Goal: Task Accomplishment & Management: Complete application form

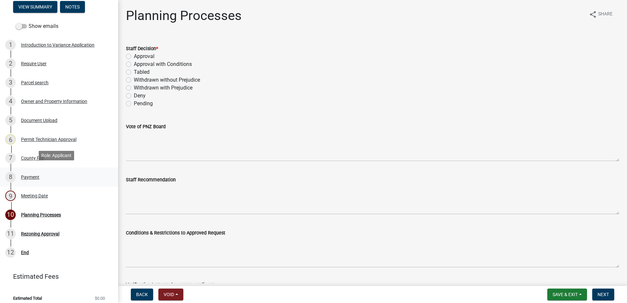
scroll to position [81, 0]
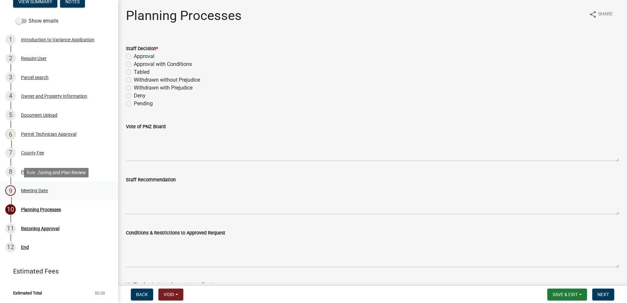
click at [34, 188] on div "Meeting Date" at bounding box center [34, 190] width 27 height 5
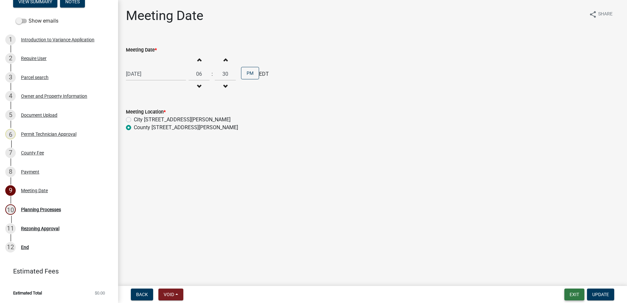
click at [572, 293] on button "Exit" at bounding box center [575, 295] width 20 height 12
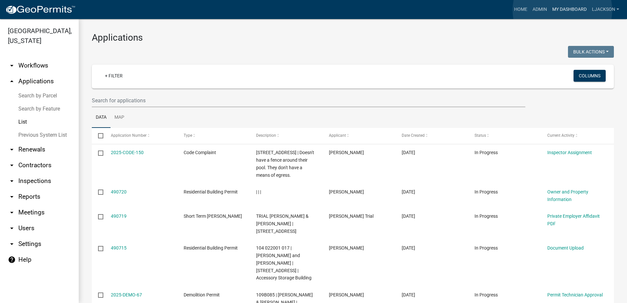
click at [562, 10] on link "My Dashboard" at bounding box center [570, 9] width 40 height 12
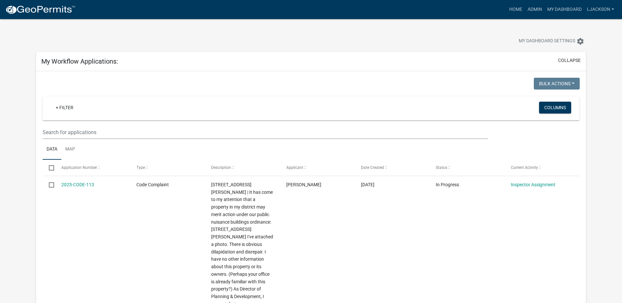
click at [564, 60] on button "collapse" at bounding box center [569, 60] width 23 height 7
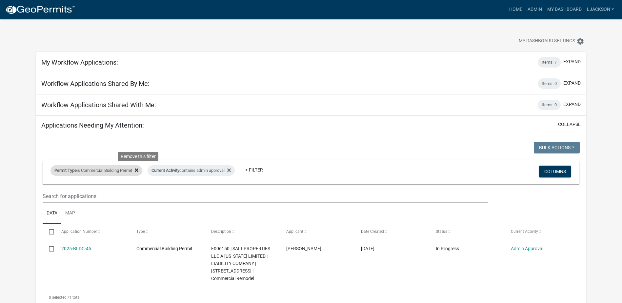
click at [137, 170] on fa-icon at bounding box center [135, 170] width 6 height 10
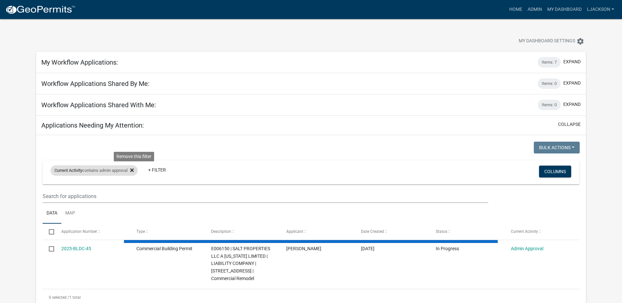
click at [134, 170] on icon at bounding box center [132, 170] width 4 height 5
click at [64, 172] on link "+ Filter" at bounding box center [65, 172] width 28 height 12
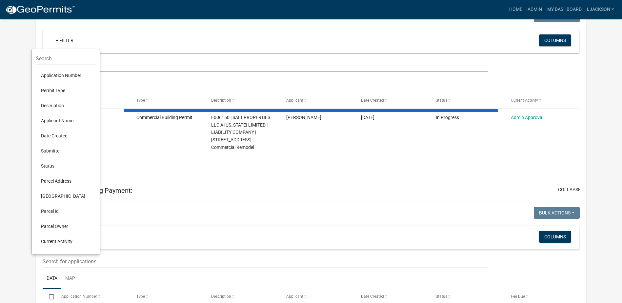
scroll to position [164, 0]
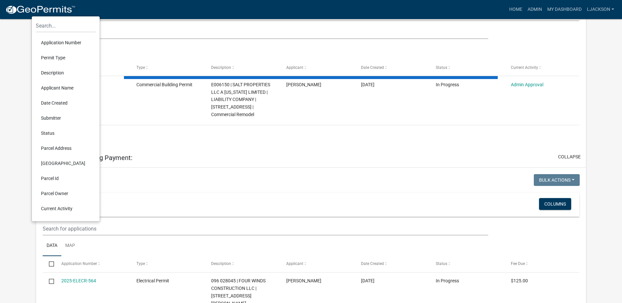
click at [50, 208] on li "Current Activity" at bounding box center [66, 208] width 60 height 15
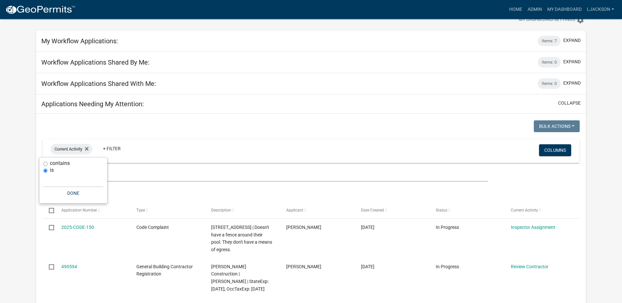
scroll to position [33, 0]
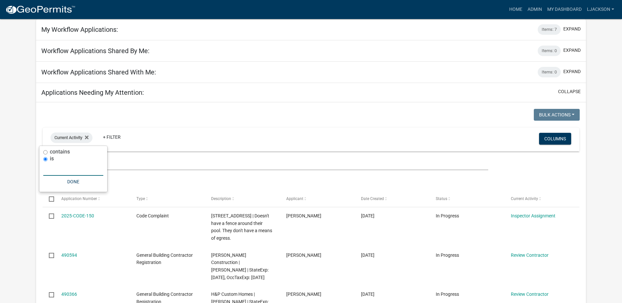
click at [57, 168] on input "text" at bounding box center [73, 168] width 60 height 13
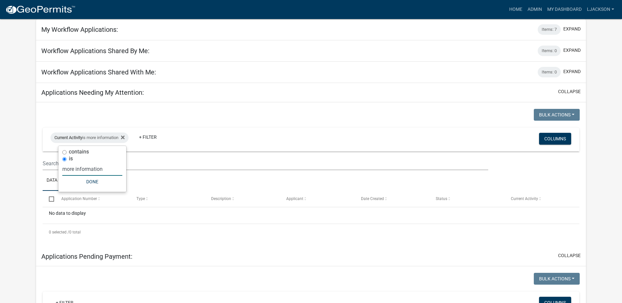
type input "more information"
click at [63, 152] on input "contains" at bounding box center [64, 152] width 4 height 4
radio input "true"
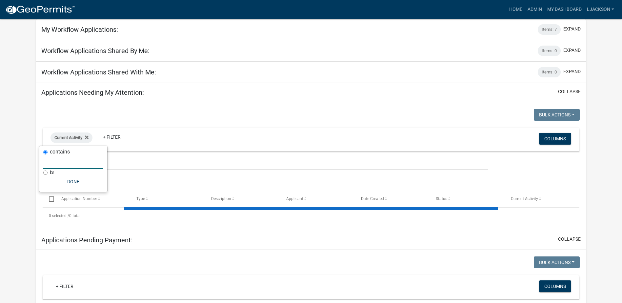
click at [77, 167] on input "text" at bounding box center [73, 161] width 60 height 13
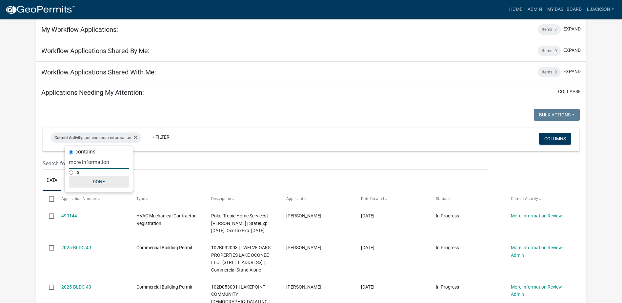
type input "more information"
click at [101, 181] on button "Done" at bounding box center [99, 182] width 60 height 12
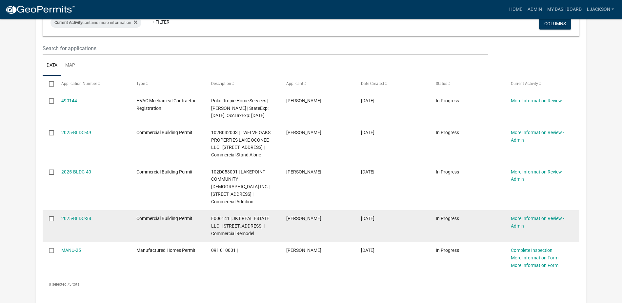
scroll to position [164, 0]
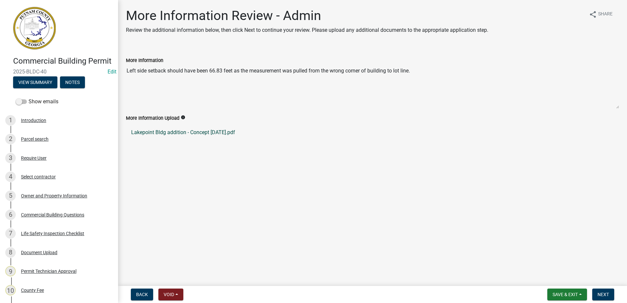
click at [156, 131] on link "Lakepoint Bldg addition - Concept [DATE].pdf" at bounding box center [372, 133] width 493 height 16
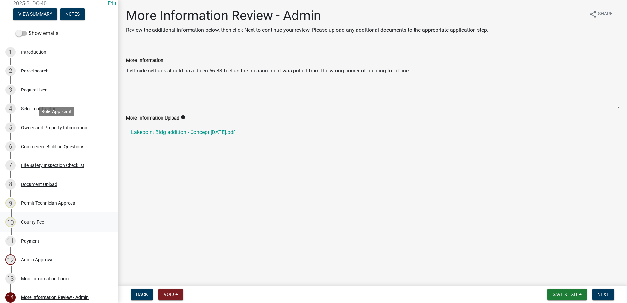
scroll to position [162, 0]
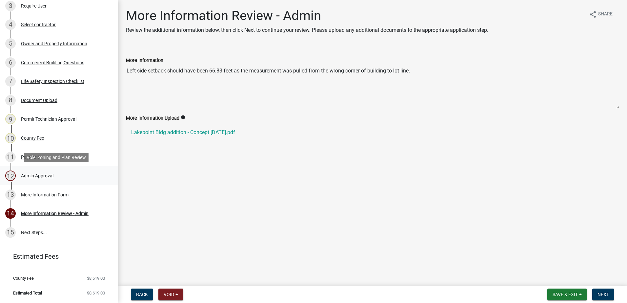
click at [37, 175] on div "Admin Approval" at bounding box center [37, 176] width 32 height 5
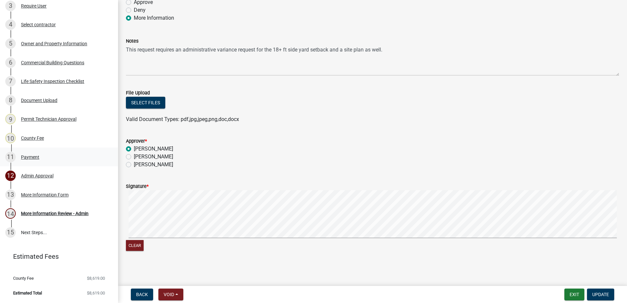
scroll to position [55, 0]
click at [40, 213] on div "More Information Review - Admin" at bounding box center [55, 213] width 68 height 5
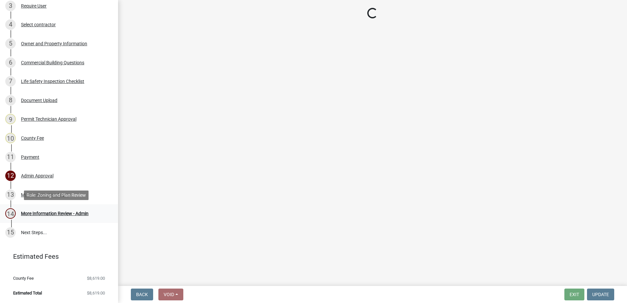
scroll to position [0, 0]
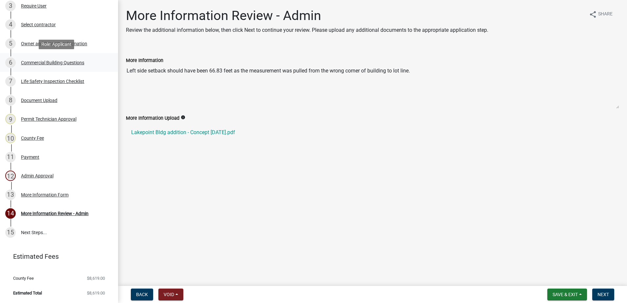
click at [37, 60] on div "Commercial Building Questions" at bounding box center [52, 62] width 63 height 5
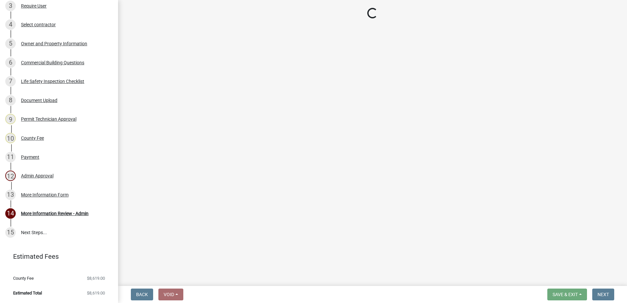
select select "155bde1f-a9b3-4c5e-98e9-3451148566a6"
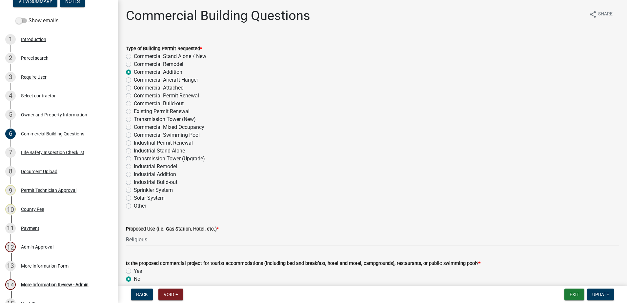
scroll to position [63, 0]
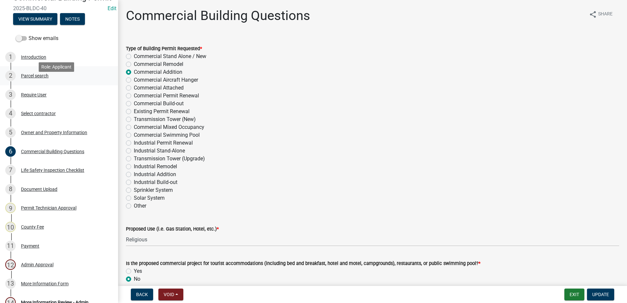
click at [36, 78] on div "Parcel search" at bounding box center [35, 75] width 28 height 5
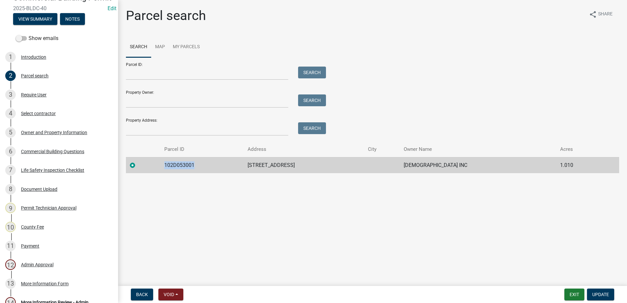
drag, startPoint x: 192, startPoint y: 165, endPoint x: 162, endPoint y: 164, distance: 29.5
click at [162, 164] on td "102D053001" at bounding box center [201, 165] width 83 height 16
drag, startPoint x: 162, startPoint y: 164, endPoint x: 169, endPoint y: 162, distance: 7.4
copy td "102D053001"
click at [35, 192] on div "Document Upload" at bounding box center [39, 189] width 36 height 5
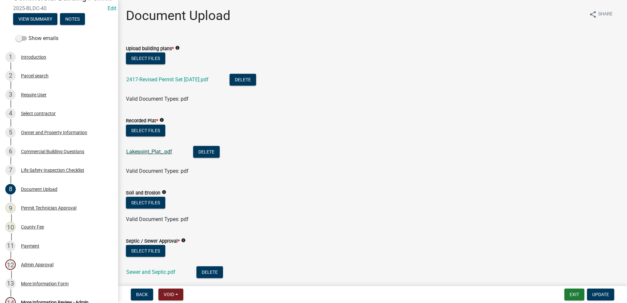
click at [153, 151] on link "Lakepoint_Plat_.pdf" at bounding box center [149, 152] width 46 height 6
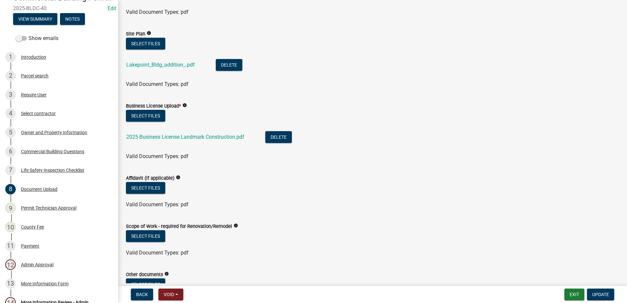
scroll to position [394, 0]
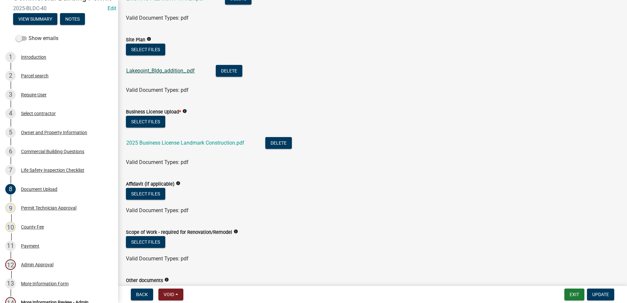
click at [175, 72] on link "Lakepoint_Bldg_addition_.pdf" at bounding box center [160, 71] width 69 height 6
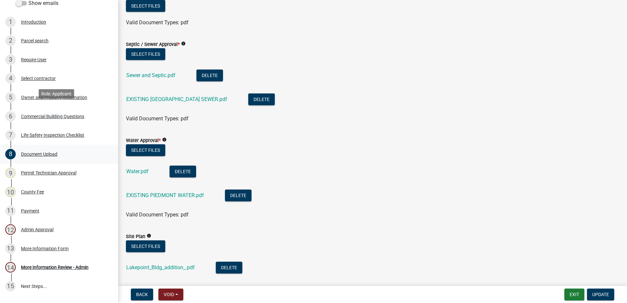
scroll to position [131, 0]
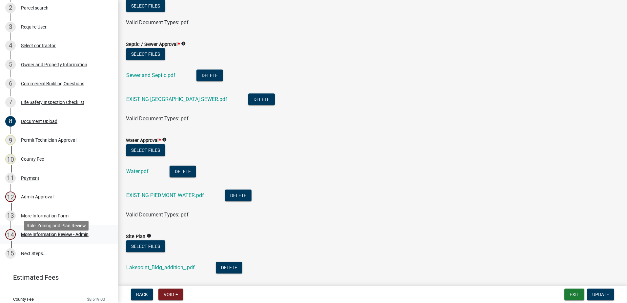
click at [39, 237] on div "More Information Review - Admin" at bounding box center [55, 234] width 68 height 5
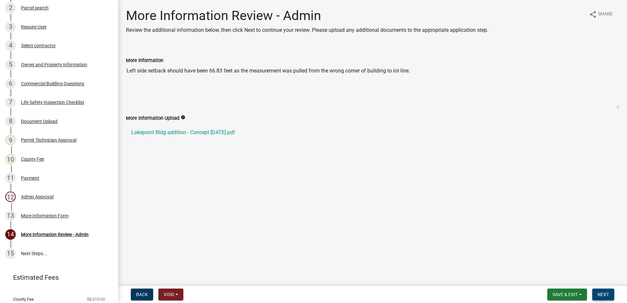
drag, startPoint x: 604, startPoint y: 297, endPoint x: 328, endPoint y: 221, distance: 285.9
click at [336, 226] on wm-app "Commercial Building Permit 2025-BLDC-40 Edit View Summary Notes Show emails 1 I…" at bounding box center [313, 151] width 627 height 303
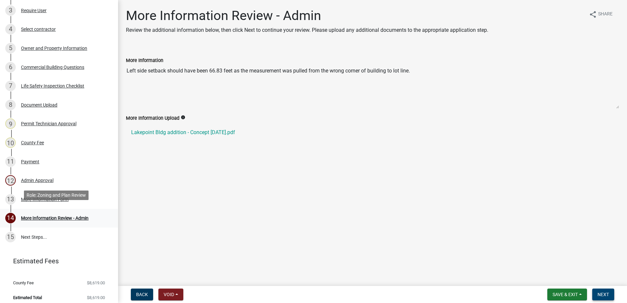
scroll to position [162, 0]
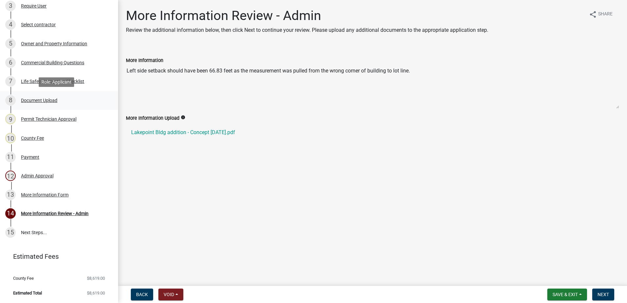
click at [44, 102] on div "Document Upload" at bounding box center [39, 100] width 36 height 5
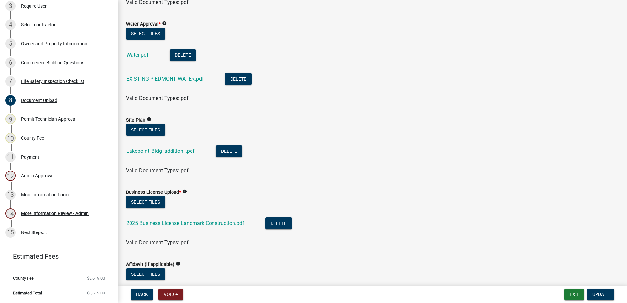
scroll to position [328, 0]
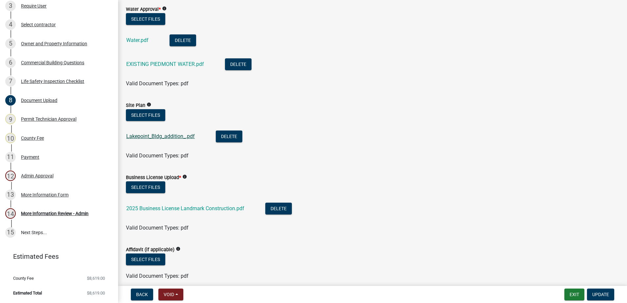
click at [156, 136] on link "Lakepoint_Bldg_addition_.pdf" at bounding box center [160, 136] width 69 height 6
click at [593, 294] on span "Update" at bounding box center [600, 294] width 17 height 5
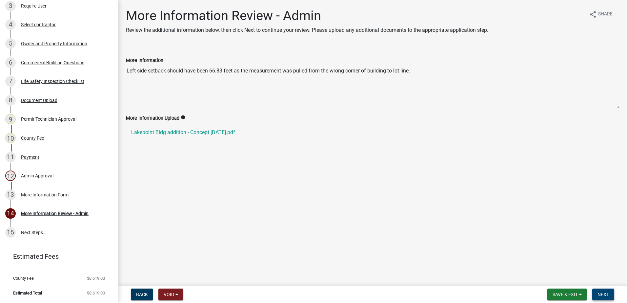
click at [609, 294] on span "Next" at bounding box center [603, 294] width 11 height 5
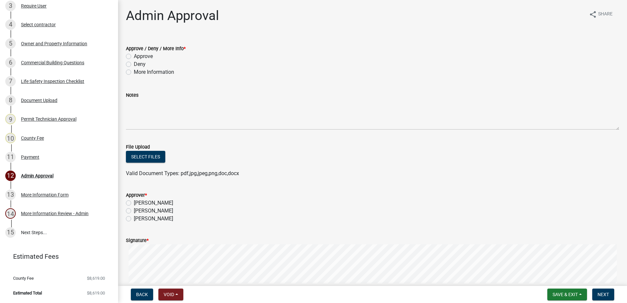
click at [134, 57] on label "Approve" at bounding box center [143, 56] width 19 height 8
click at [134, 57] on input "Approve" at bounding box center [136, 54] width 4 height 4
radio input "true"
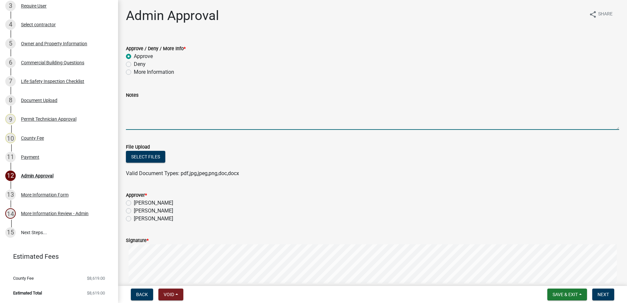
click at [136, 119] on textarea "Notes" at bounding box center [372, 114] width 493 height 31
type textarea "The two lots are to be combined"
click at [134, 204] on label "[PERSON_NAME]" at bounding box center [153, 203] width 39 height 8
click at [134, 203] on input "[PERSON_NAME]" at bounding box center [136, 201] width 4 height 4
radio input "true"
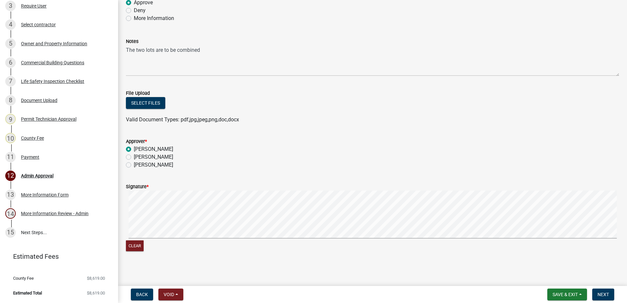
scroll to position [55, 0]
click at [601, 296] on span "Next" at bounding box center [603, 294] width 11 height 5
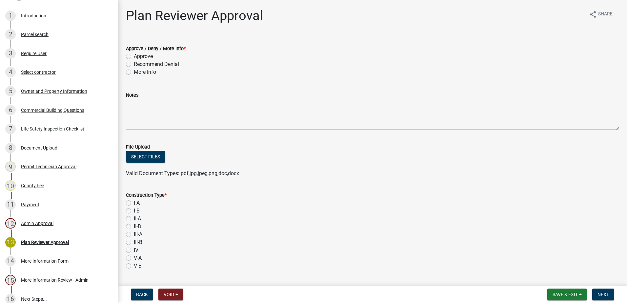
scroll to position [0, 0]
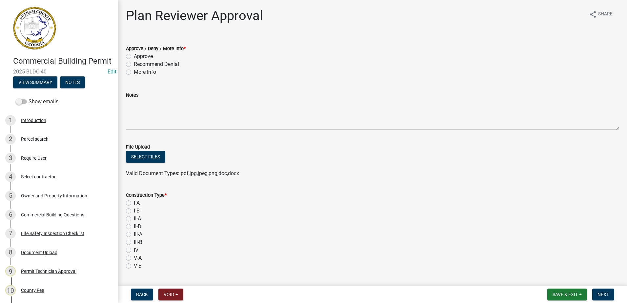
click at [50, 75] on span "2025-BLDC-40" at bounding box center [59, 72] width 92 height 6
drag, startPoint x: 48, startPoint y: 81, endPoint x: 14, endPoint y: 79, distance: 34.2
click at [14, 75] on span "2025-BLDC-40" at bounding box center [59, 72] width 92 height 6
drag, startPoint x: 14, startPoint y: 79, endPoint x: 24, endPoint y: 79, distance: 10.2
copy span "2025-BLDC-40"
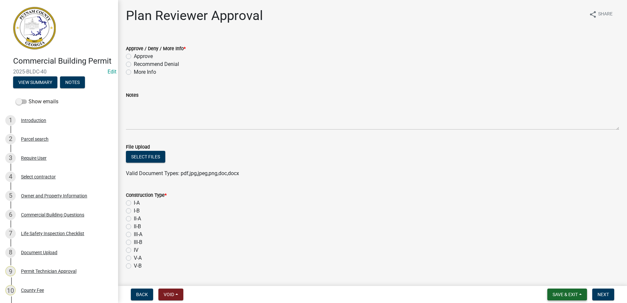
click at [560, 294] on span "Save & Exit" at bounding box center [565, 294] width 25 height 5
click at [552, 278] on button "Save & Exit" at bounding box center [561, 278] width 52 height 16
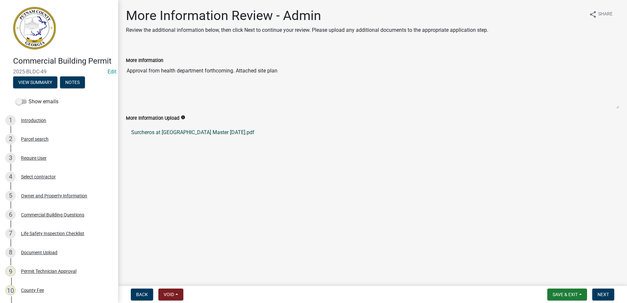
click at [172, 133] on link "Surcheros at Thunder Point Master 9.12.25.pdf" at bounding box center [372, 133] width 493 height 16
drag, startPoint x: 47, startPoint y: 80, endPoint x: 12, endPoint y: 78, distance: 35.5
click at [12, 78] on div "Commercial Building Permit 2025-BLDC-49 Edit View Summary Notes" at bounding box center [59, 70] width 108 height 39
drag, startPoint x: 12, startPoint y: 78, endPoint x: 28, endPoint y: 79, distance: 16.5
copy span "2025-BLDC-49"
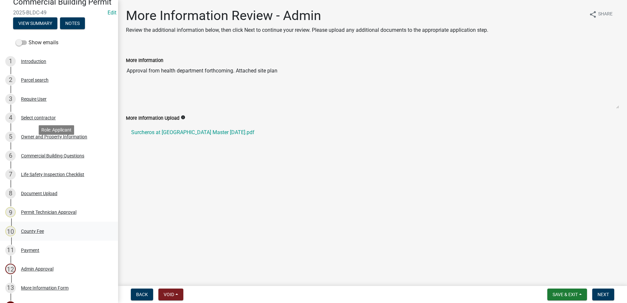
scroll to position [162, 0]
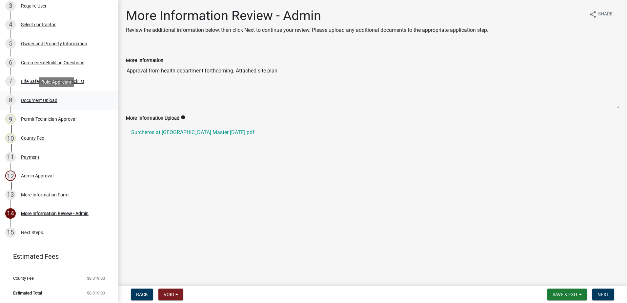
click at [34, 98] on div "Document Upload" at bounding box center [39, 100] width 36 height 5
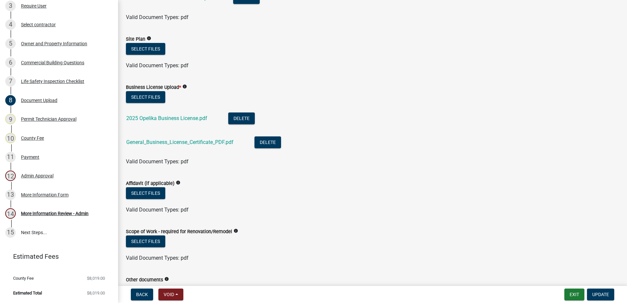
scroll to position [426, 0]
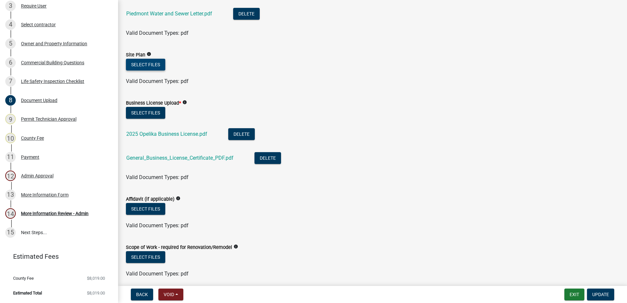
click at [155, 66] on button "Select files" at bounding box center [145, 65] width 39 height 12
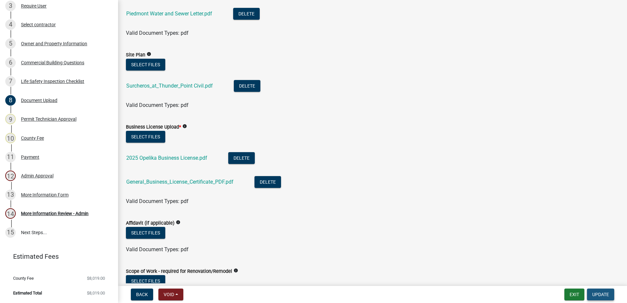
click at [593, 294] on span "Update" at bounding box center [600, 294] width 17 height 5
